Goal: Obtain resource: Obtain resource

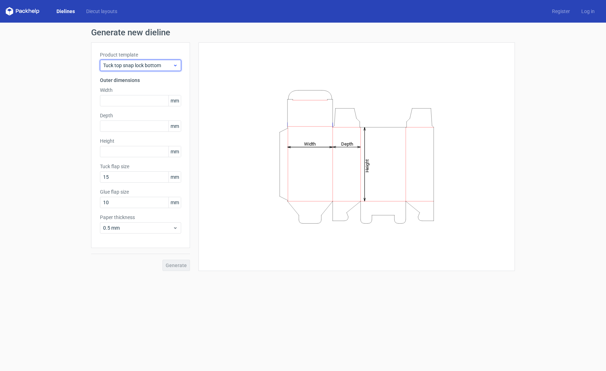
click at [142, 66] on span "Tuck top snap lock bottom" at bounding box center [138, 65] width 70 height 7
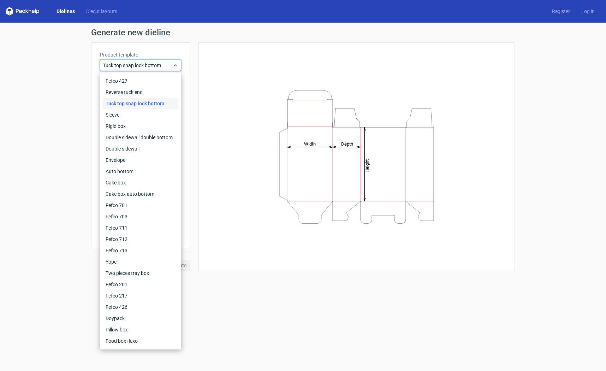
click at [142, 66] on span "Tuck top snap lock bottom" at bounding box center [138, 65] width 70 height 7
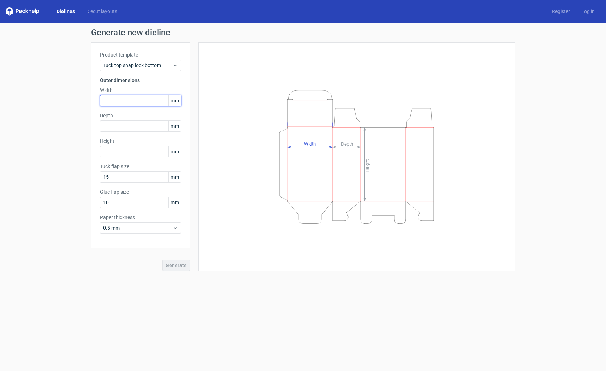
click at [121, 102] on input "text" at bounding box center [140, 100] width 81 height 11
click at [171, 100] on span "mm" at bounding box center [174, 100] width 12 height 11
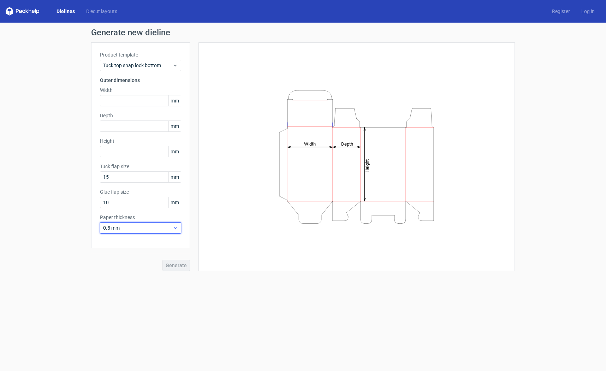
click at [175, 227] on icon at bounding box center [175, 228] width 5 height 6
click at [175, 227] on use at bounding box center [175, 228] width 2 height 2
click at [174, 205] on span "mm" at bounding box center [174, 202] width 12 height 11
click at [129, 99] on input "text" at bounding box center [140, 100] width 81 height 11
type input "20"
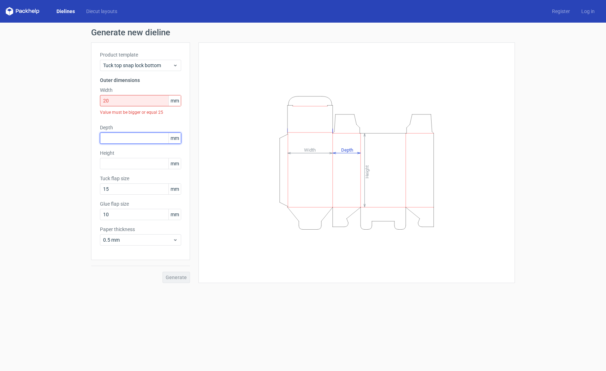
click at [124, 127] on div "Depth mm" at bounding box center [140, 134] width 81 height 20
click at [137, 99] on input "20" at bounding box center [140, 100] width 81 height 11
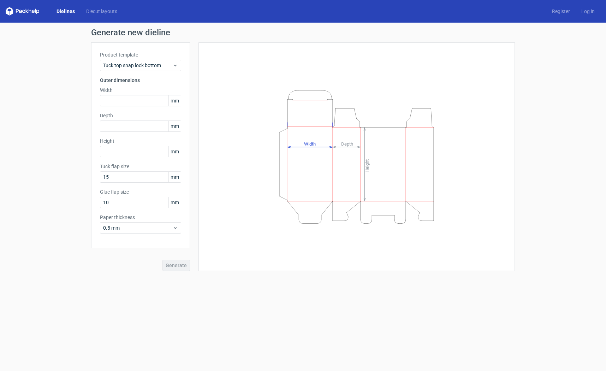
click at [235, 85] on div "Height Depth Width" at bounding box center [356, 156] width 299 height 211
click at [123, 104] on input "text" at bounding box center [140, 100] width 81 height 11
type input "50"
type input "170"
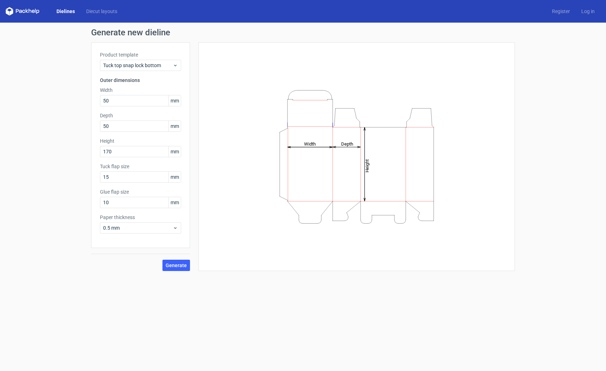
click at [271, 299] on form "Generate new dieline Product template Tuck top snap lock bottom Outer dimension…" at bounding box center [303, 197] width 606 height 348
click at [134, 130] on input "50" at bounding box center [140, 125] width 81 height 11
click at [133, 126] on input "50" at bounding box center [140, 125] width 81 height 11
click at [137, 176] on input "15" at bounding box center [140, 176] width 81 height 11
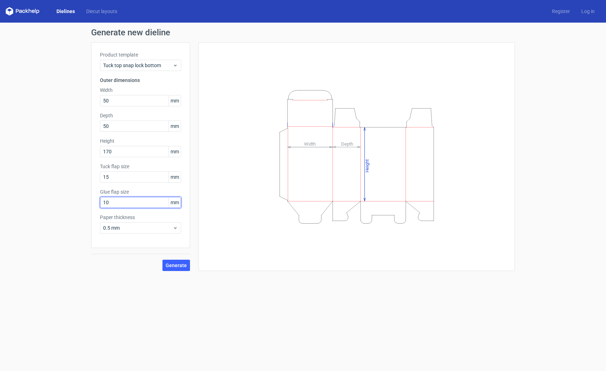
click at [135, 201] on input "10" at bounding box center [140, 202] width 81 height 11
click at [353, 147] on icon "Height Depth Width" at bounding box center [357, 156] width 212 height 141
click at [180, 265] on span "Generate" at bounding box center [176, 265] width 21 height 5
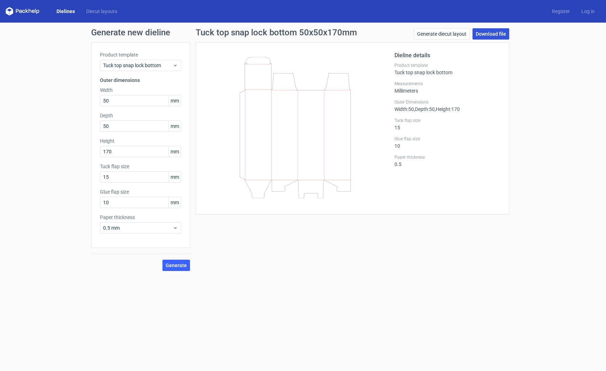
click at [497, 33] on link "Download file" at bounding box center [491, 33] width 37 height 11
click at [407, 215] on div "Tuck top snap lock bottom 50x50x170mm Generate diecut layout Download file Diel…" at bounding box center [352, 149] width 325 height 243
click at [446, 36] on link "Generate diecut layout" at bounding box center [442, 33] width 56 height 11
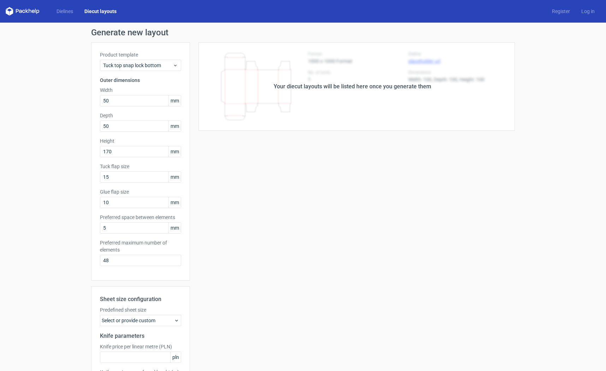
click at [349, 82] on div "Your diecut layouts will be listed here once you generate them" at bounding box center [352, 86] width 325 height 88
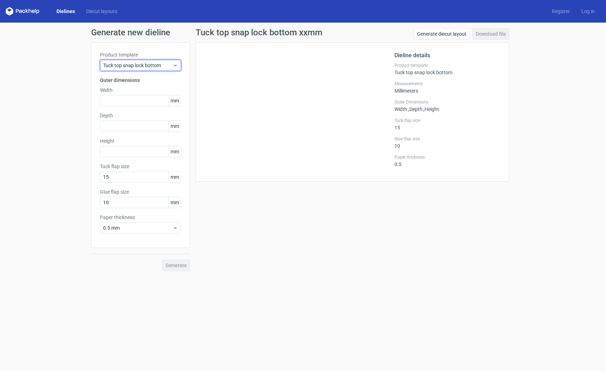
click at [139, 63] on span "Tuck top snap lock bottom" at bounding box center [138, 65] width 70 height 7
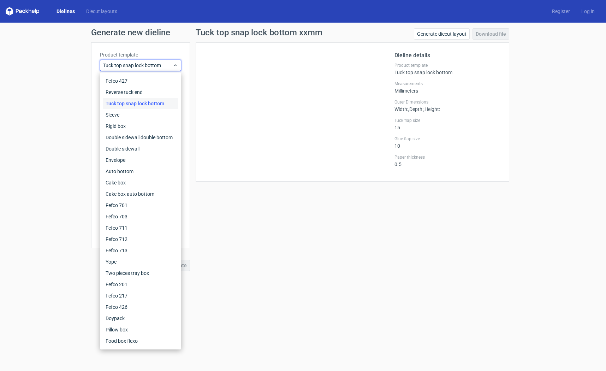
click at [294, 255] on div "Tuck top snap lock bottom xxmm Generate diecut layout Download file Dieline det…" at bounding box center [352, 149] width 325 height 243
